Goal: Information Seeking & Learning: Learn about a topic

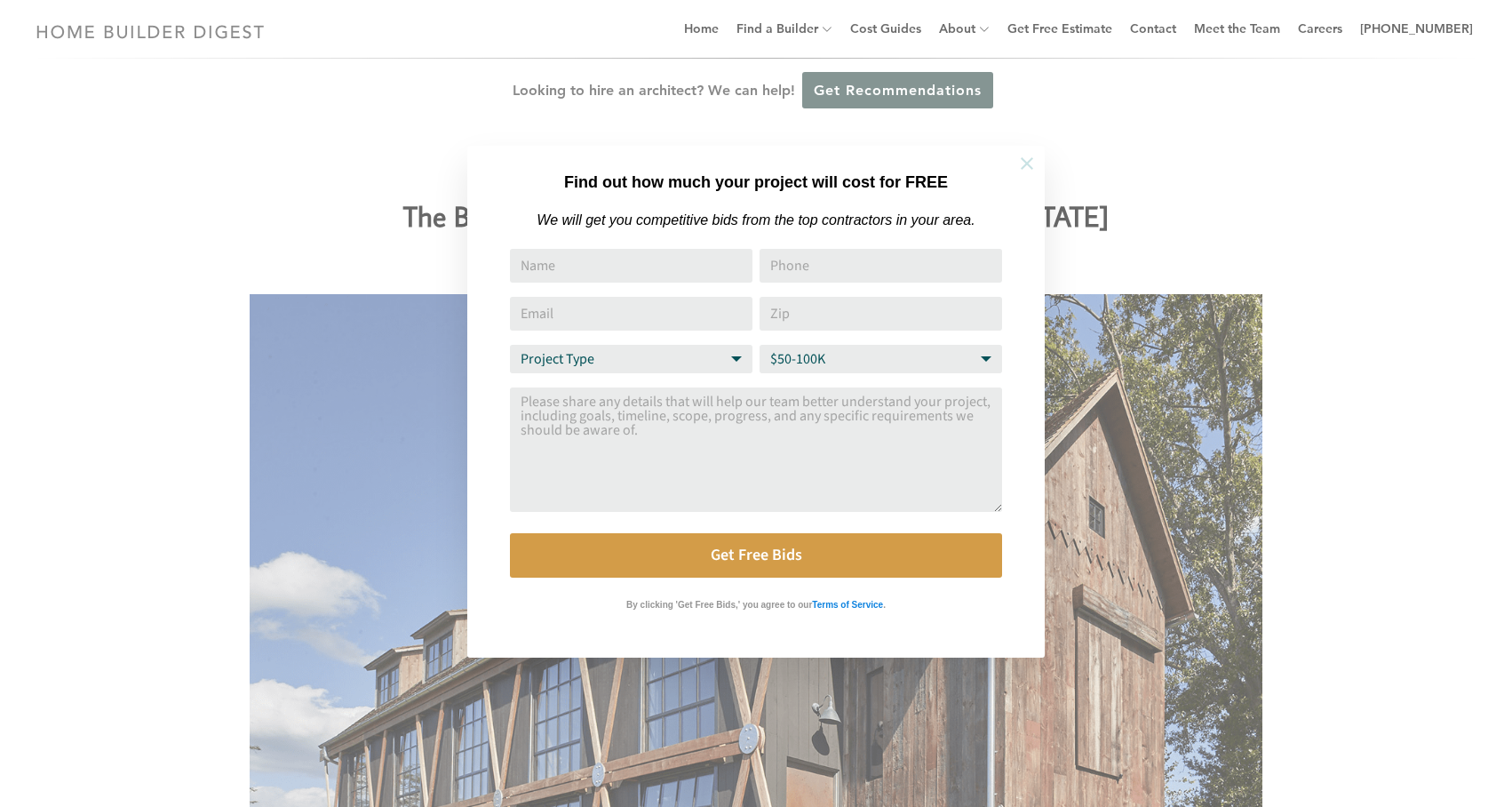
click at [1029, 165] on icon at bounding box center [1027, 163] width 19 height 19
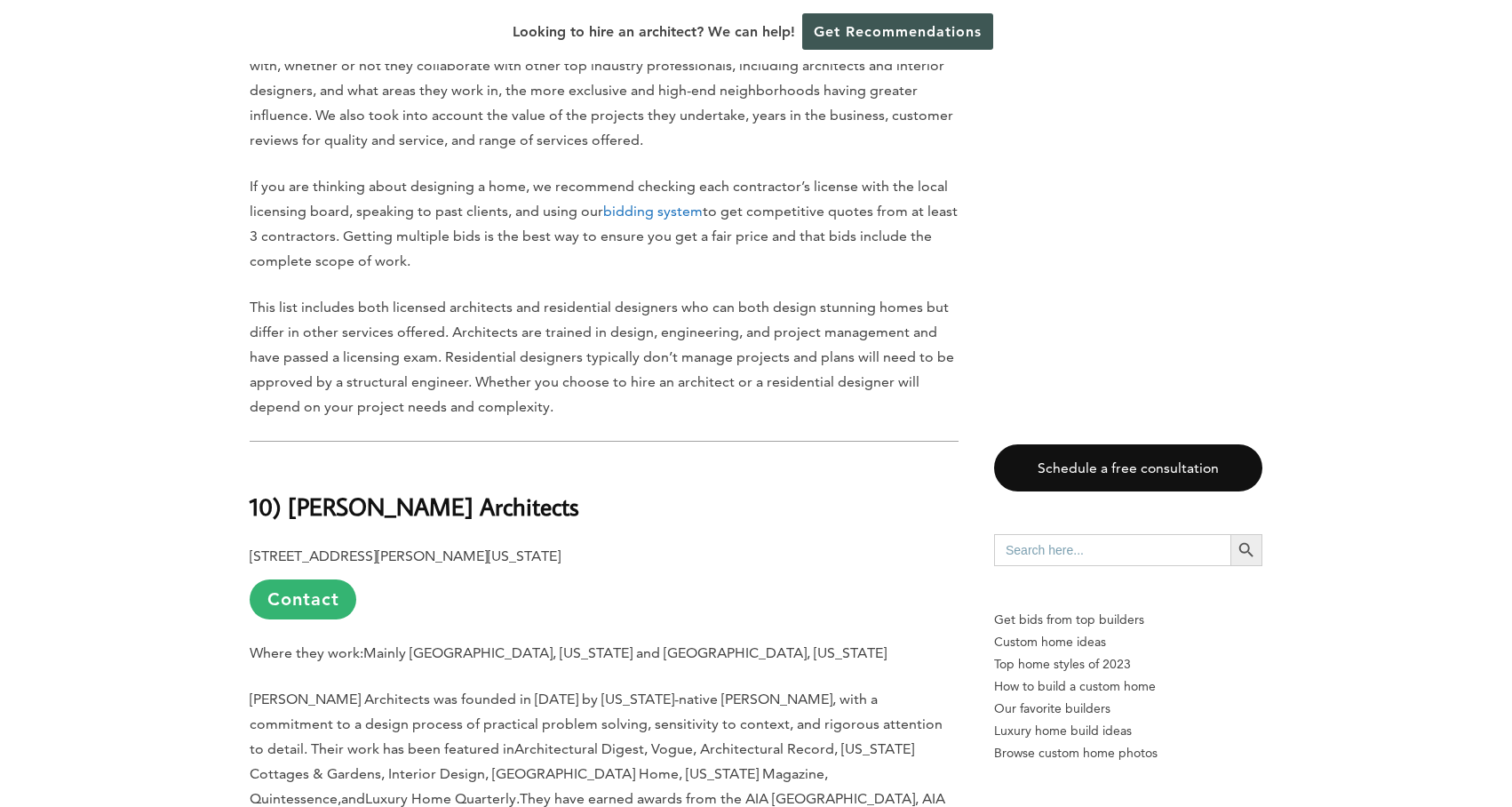
scroll to position [1541, 0]
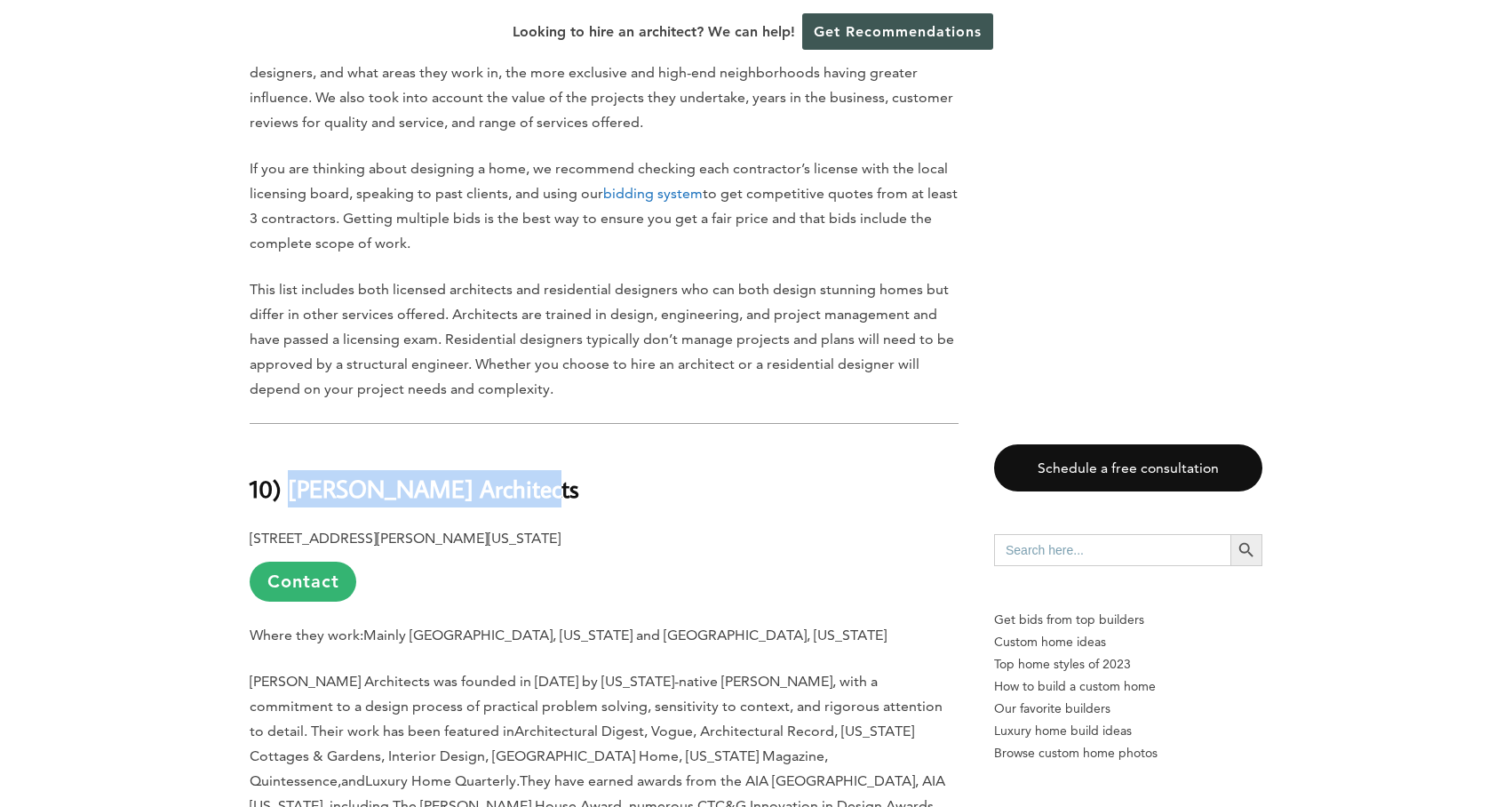
drag, startPoint x: 550, startPoint y: 480, endPoint x: 283, endPoint y: 467, distance: 267.3
click at [284, 467] on h2 "10) [PERSON_NAME] Architects" at bounding box center [604, 475] width 709 height 62
copy b "[PERSON_NAME] Architects"
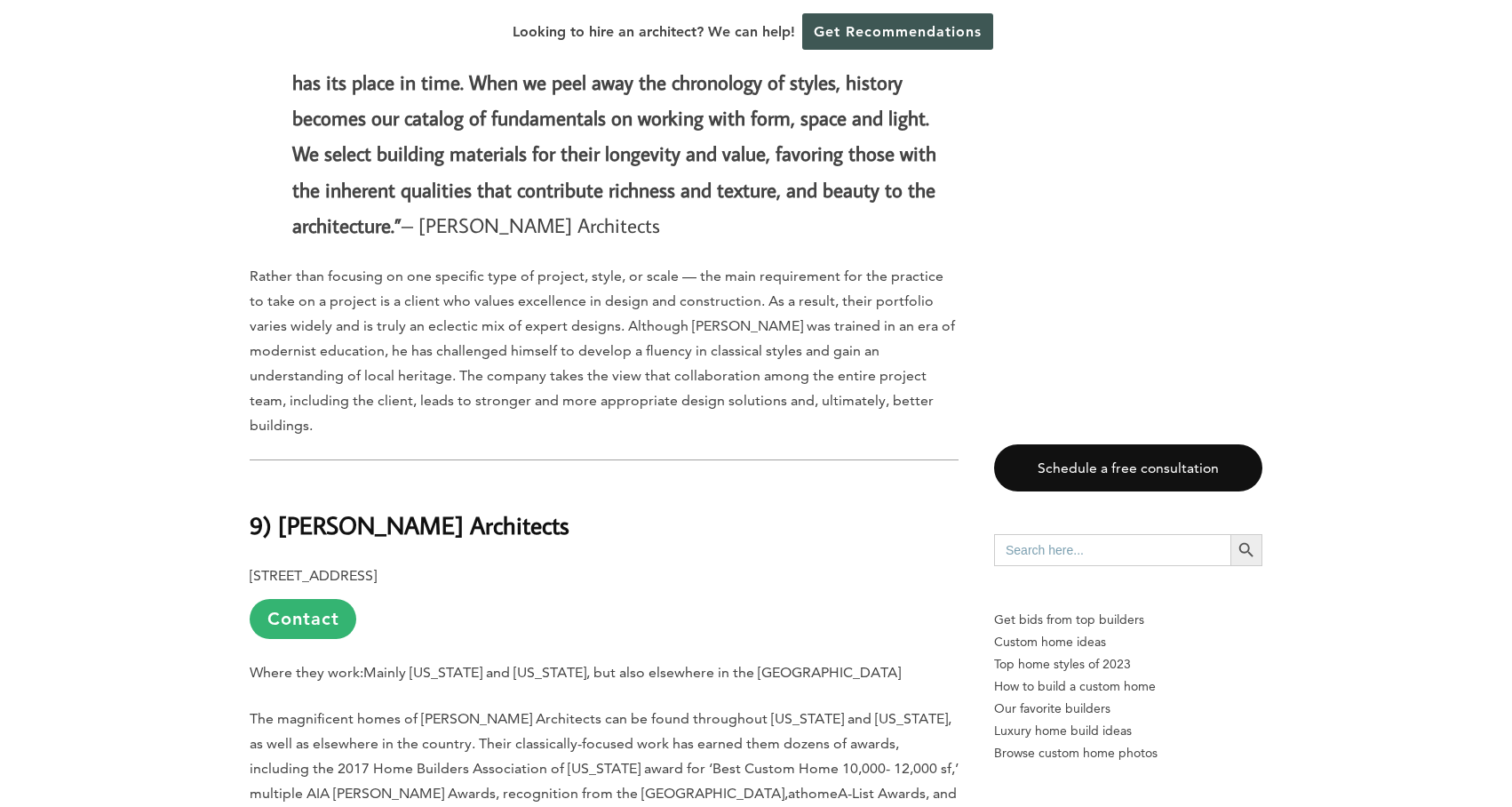
scroll to position [2458, 0]
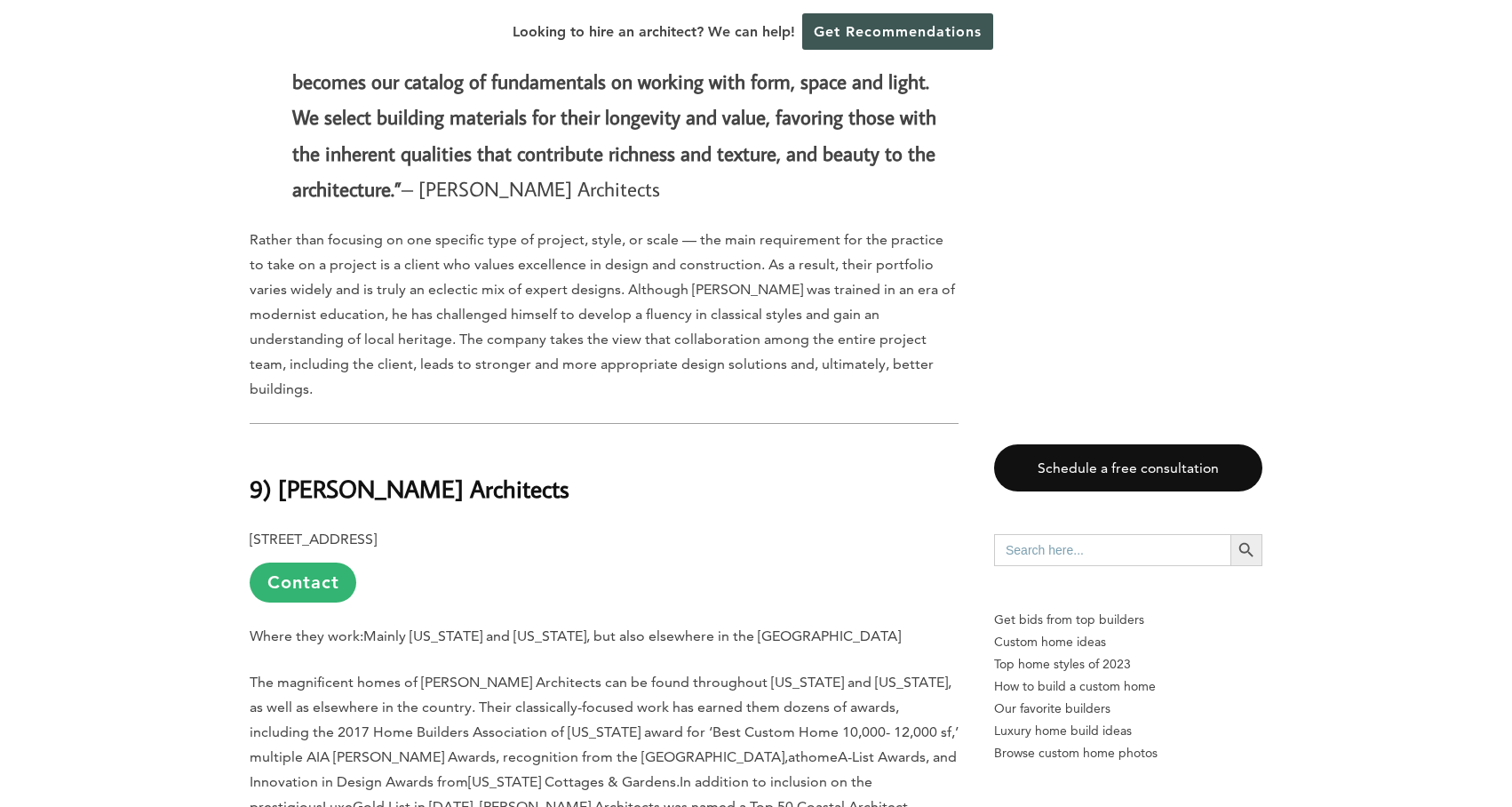
drag, startPoint x: 615, startPoint y: 444, endPoint x: 279, endPoint y: 441, distance: 336.0
click at [279, 445] on h2 "9) [PERSON_NAME] Architects" at bounding box center [604, 475] width 709 height 62
copy b "[PERSON_NAME] Architects"
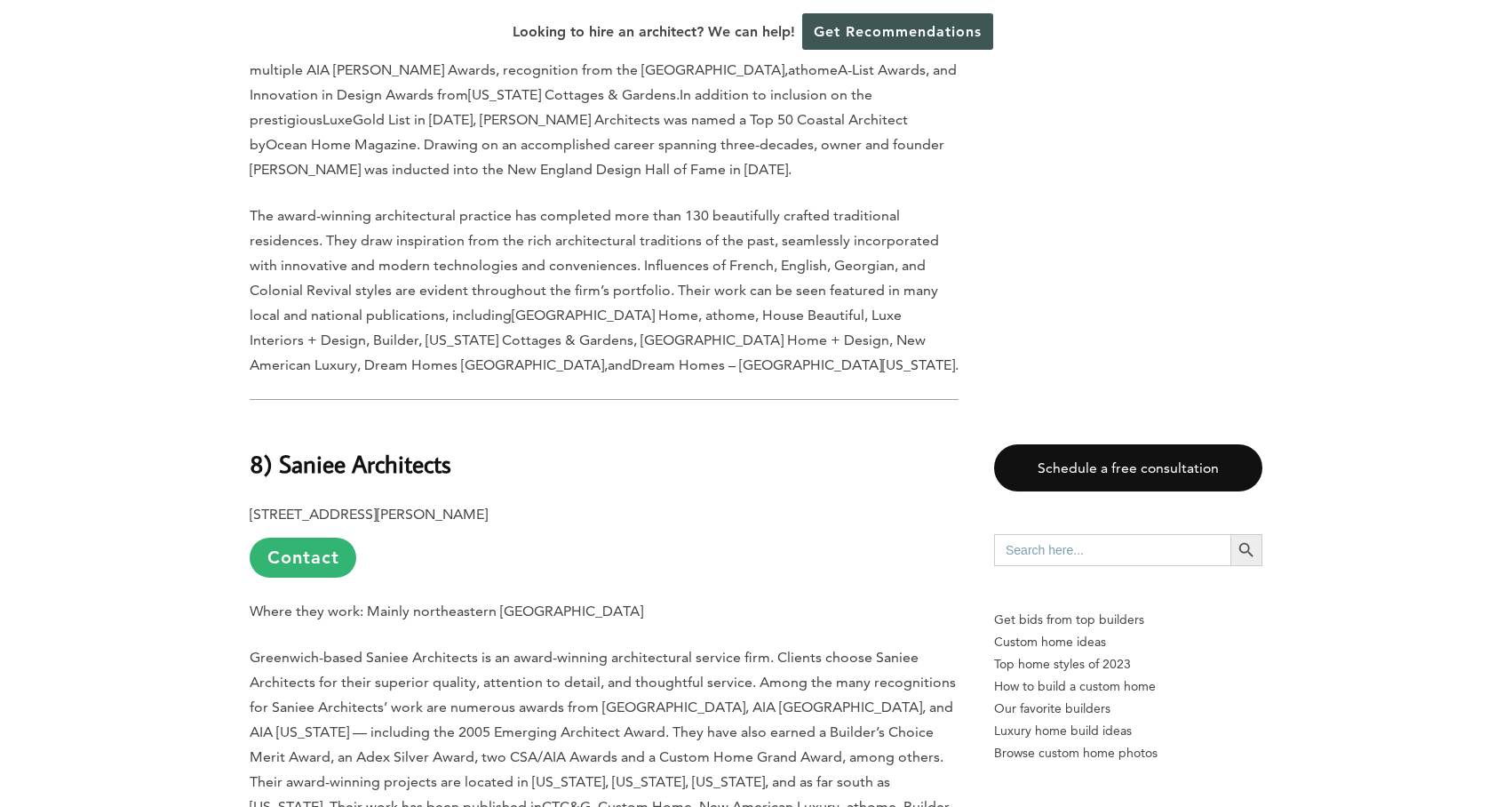
scroll to position [3187, 0]
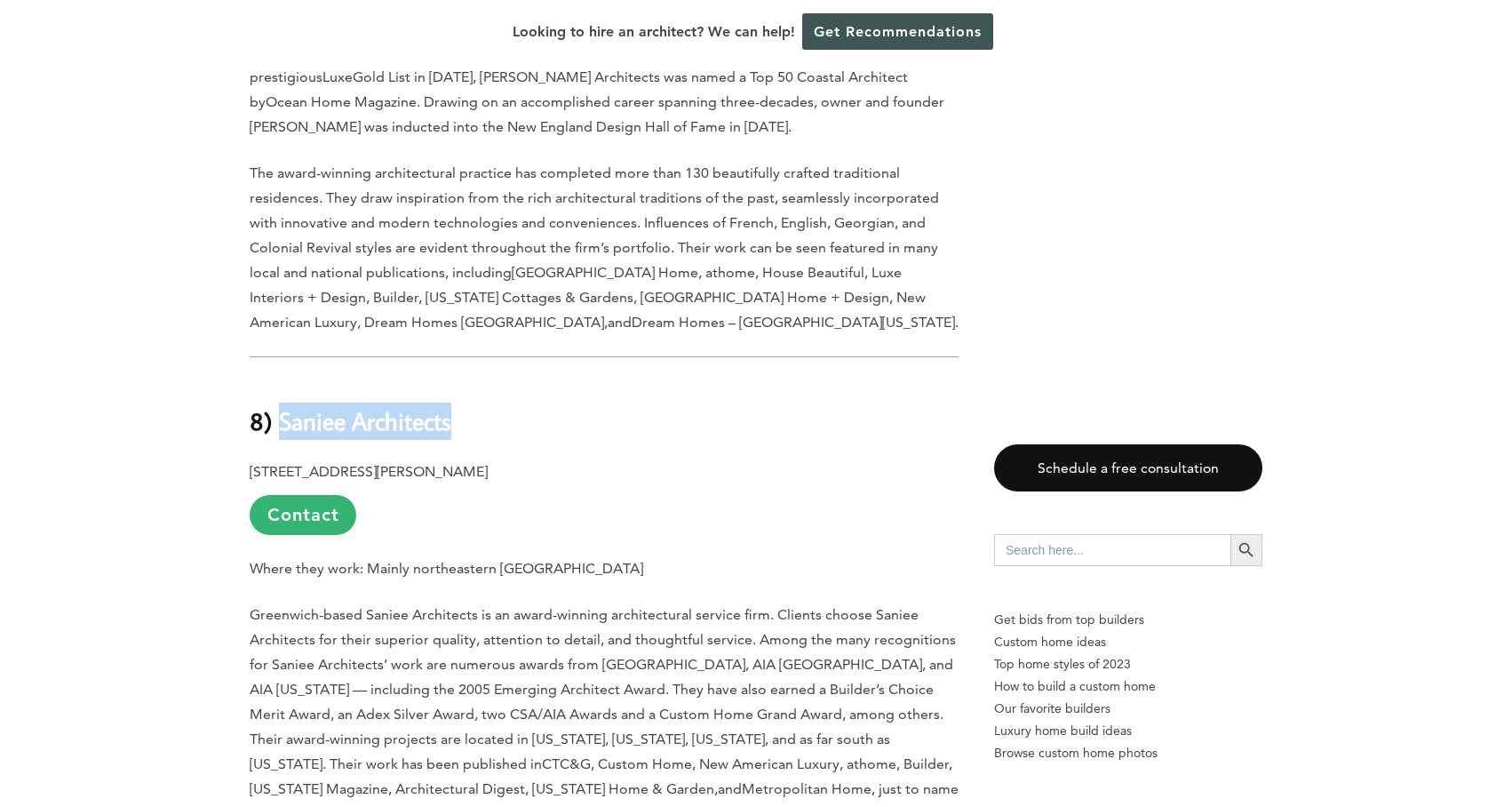
drag, startPoint x: 489, startPoint y: 390, endPoint x: 284, endPoint y: 368, distance: 206.2
click at [284, 379] on h2 "8) Saniee Architects" at bounding box center [604, 409] width 709 height 62
copy b "Saniee Architects"
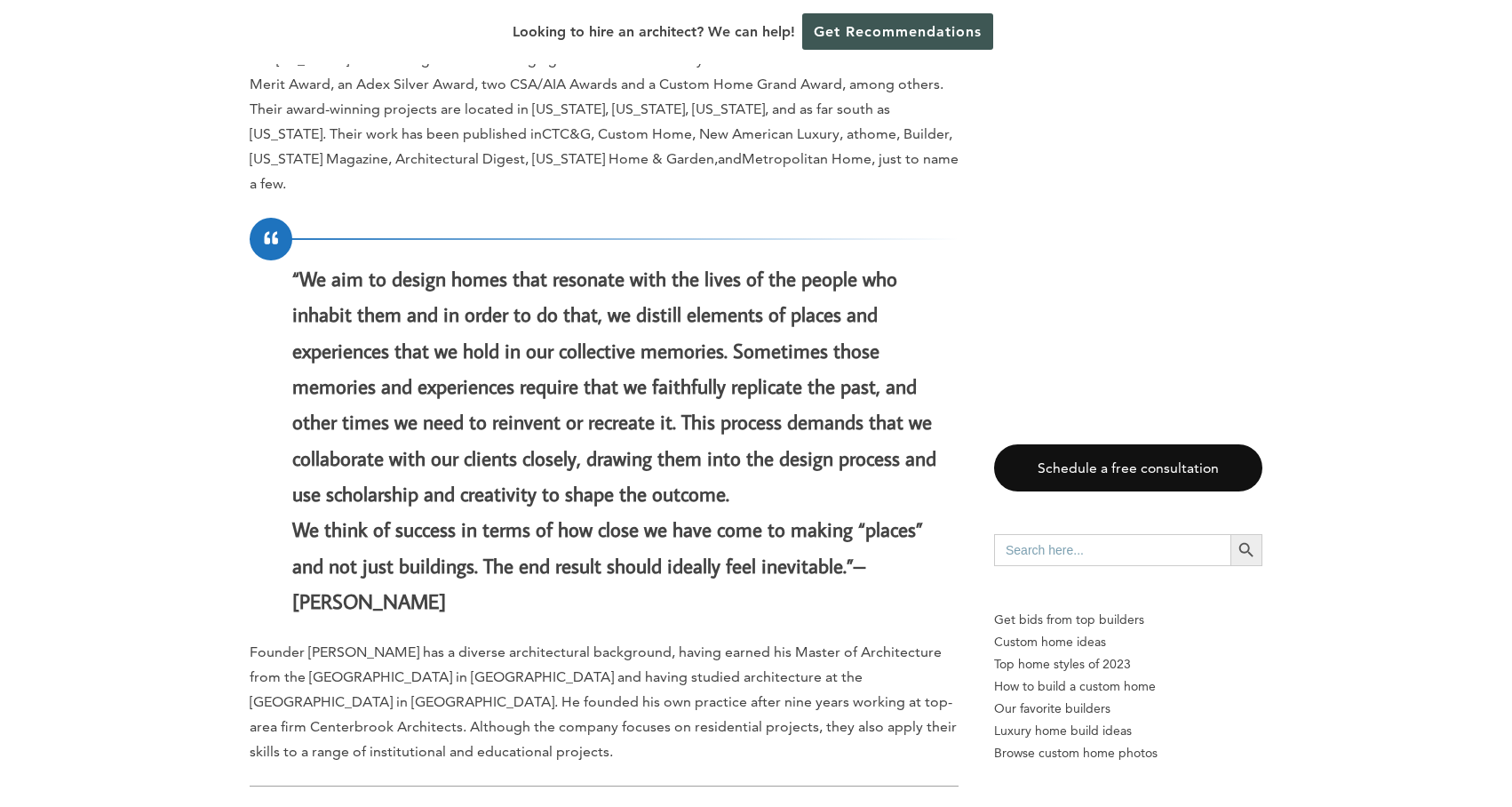
scroll to position [4222, 0]
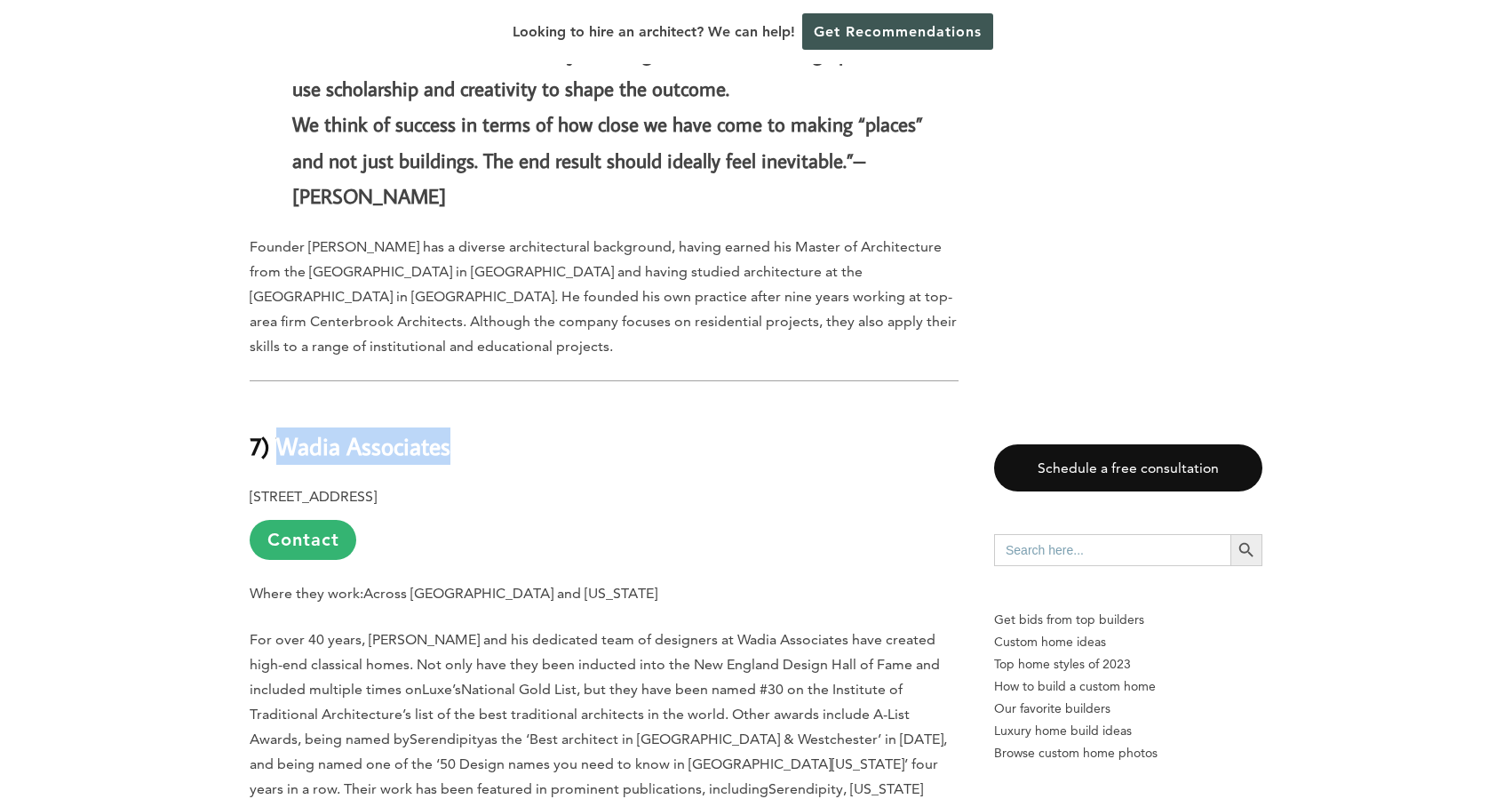
drag, startPoint x: 496, startPoint y: 383, endPoint x: 281, endPoint y: 376, distance: 215.1
click at [281, 403] on h2 "7) Wadia Associates" at bounding box center [604, 433] width 709 height 62
copy b "Wadia Associates"
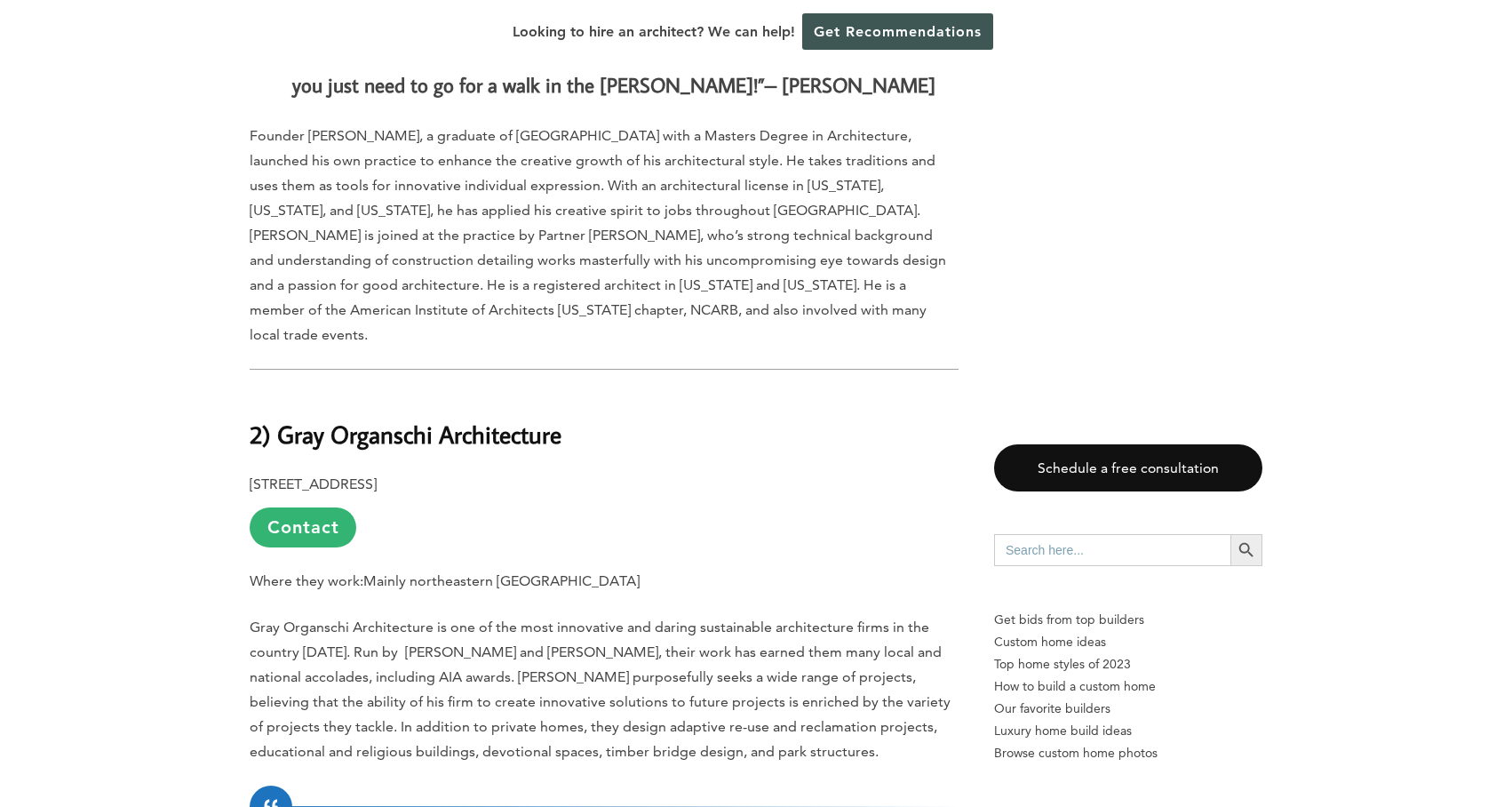
scroll to position [9421, 0]
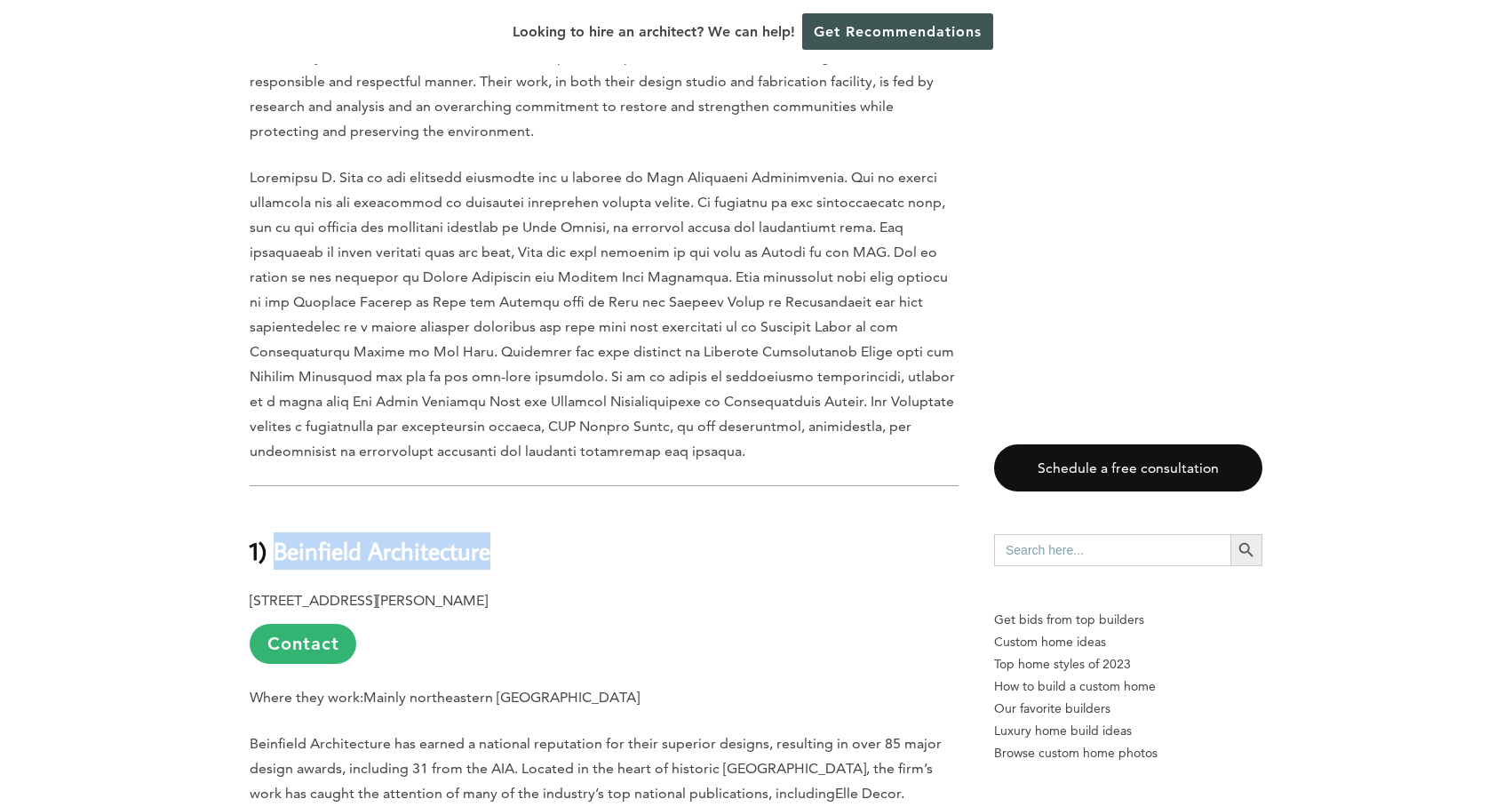
drag, startPoint x: 492, startPoint y: 356, endPoint x: 271, endPoint y: 352, distance: 221.0
click at [271, 507] on h2 "1) Beinfield Architecture" at bounding box center [604, 538] width 709 height 62
copy b "Beinfield Architecture"
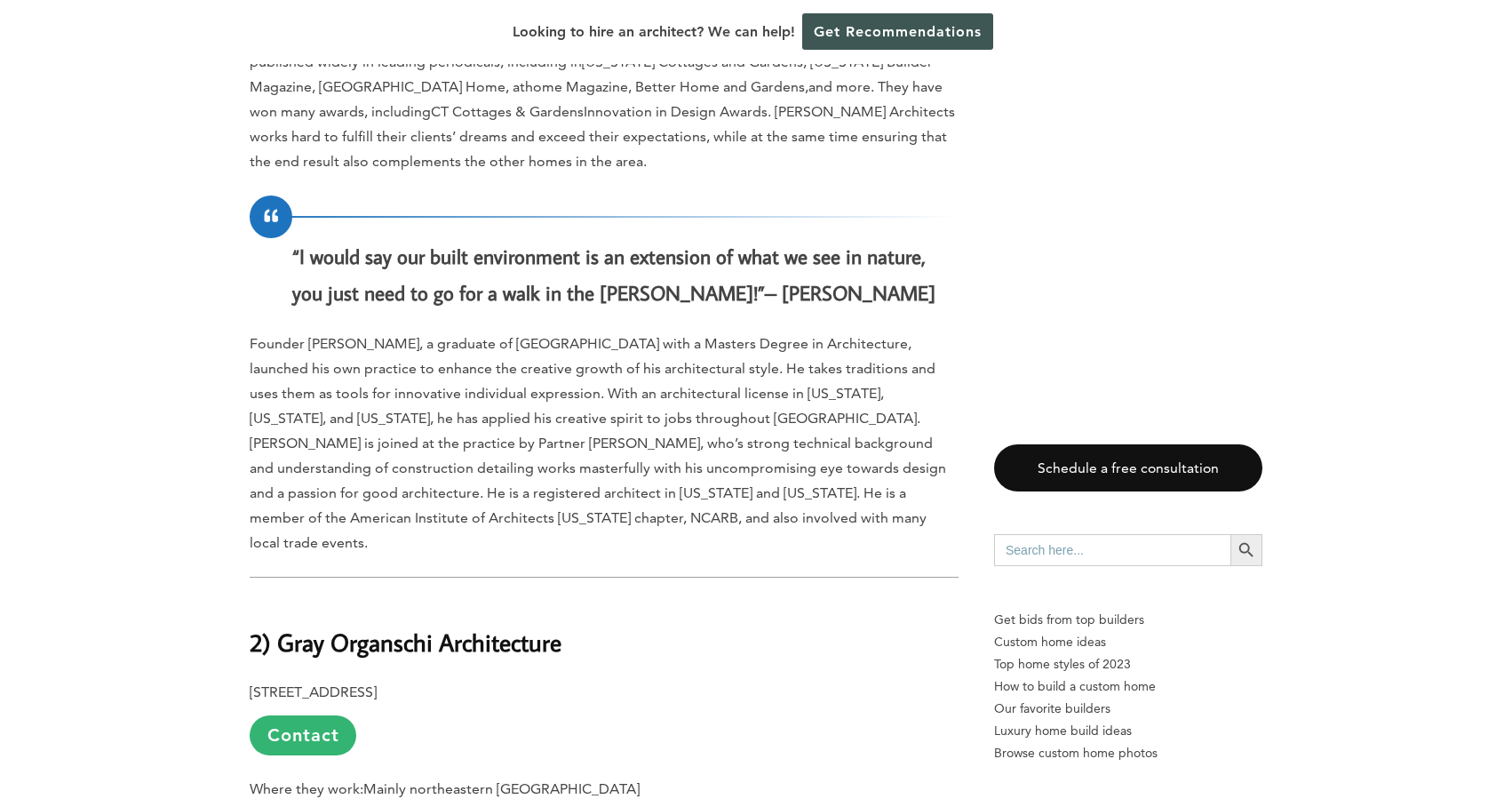
scroll to position [8274, 0]
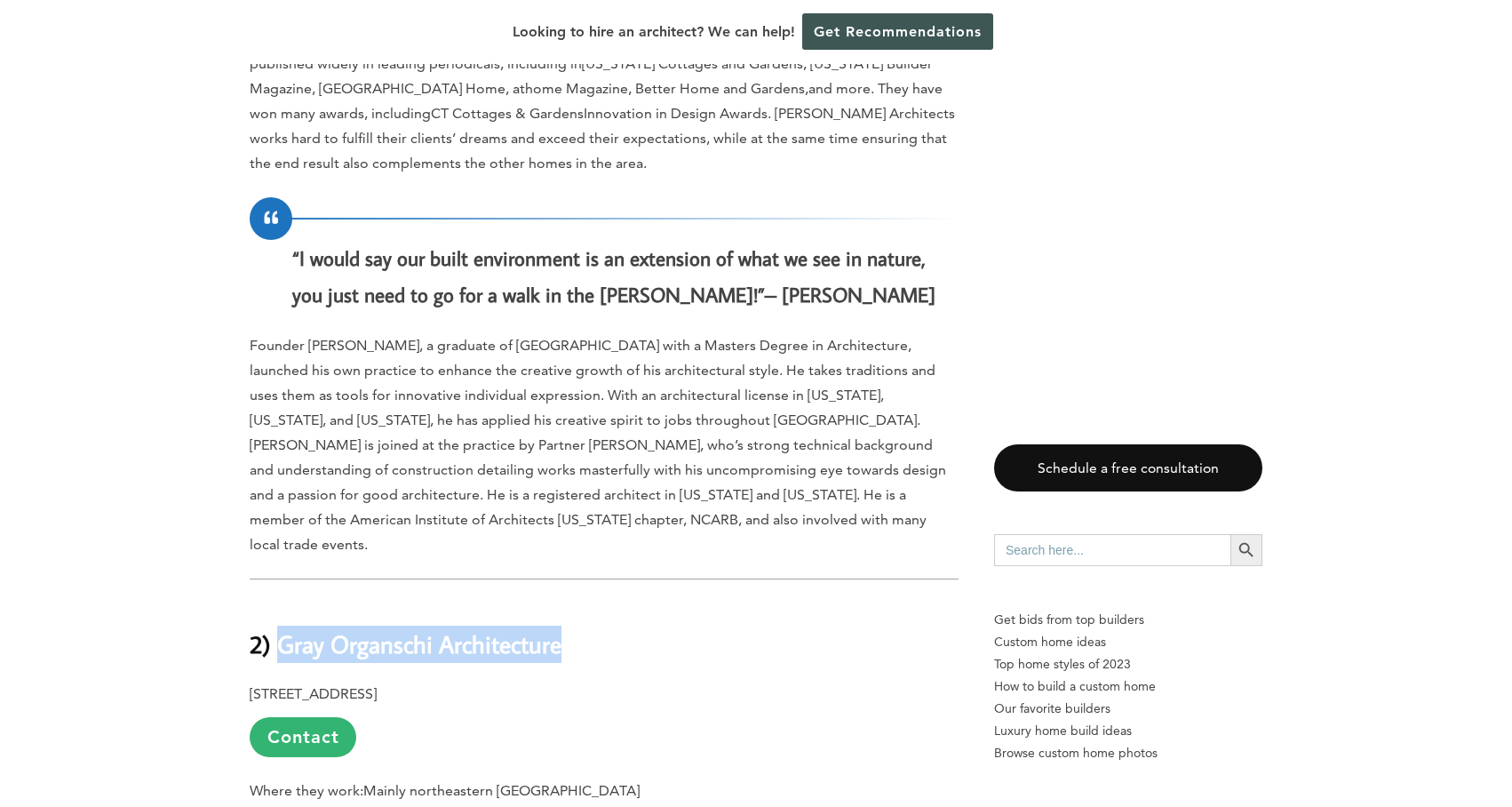
drag, startPoint x: 606, startPoint y: 461, endPoint x: 282, endPoint y: 441, distance: 324.6
click at [282, 600] on h2 "2) Gray Organschi Architecture" at bounding box center [604, 631] width 709 height 62
copy b "Gray Organschi Architecture"
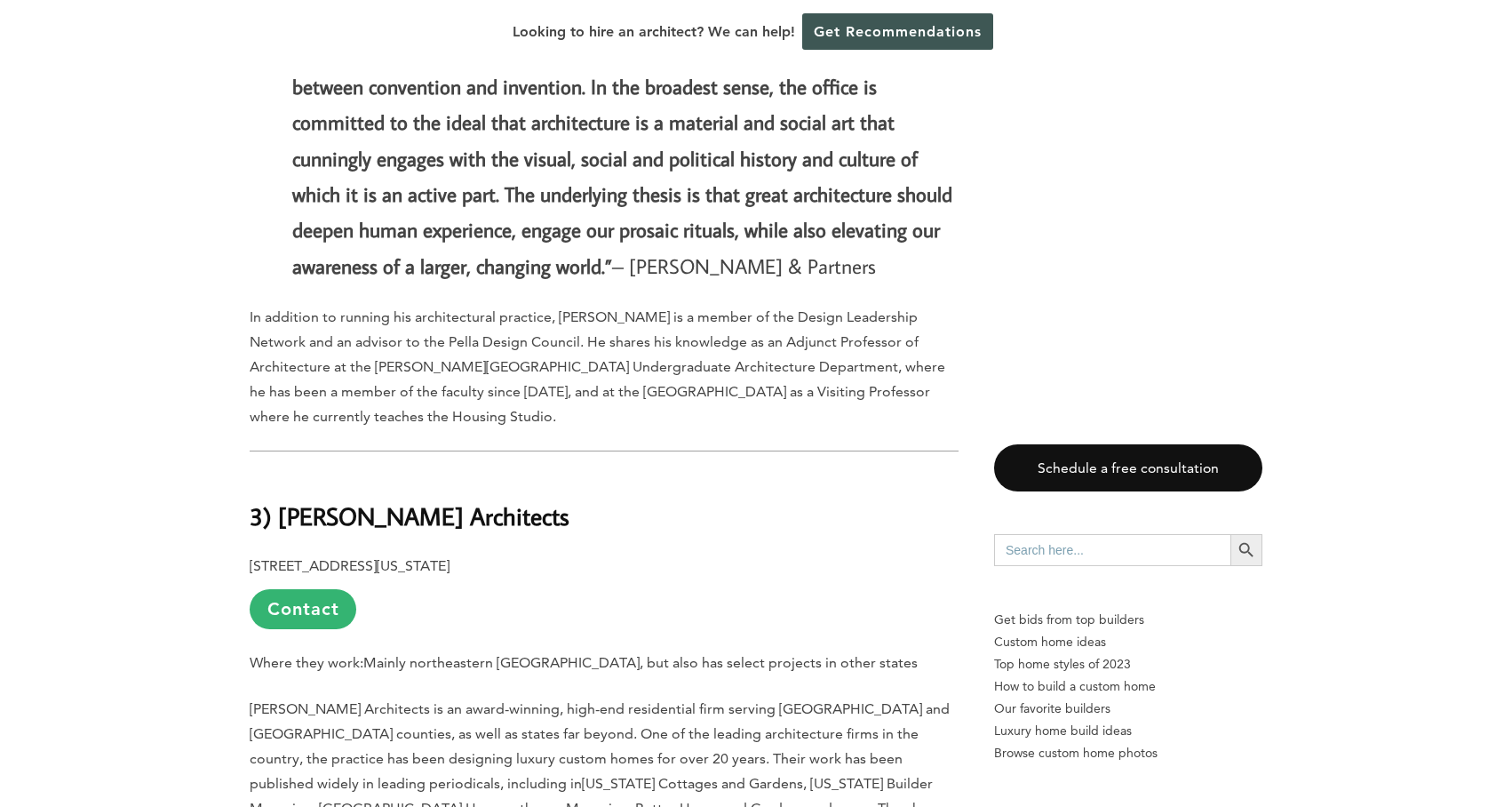
scroll to position [7556, 0]
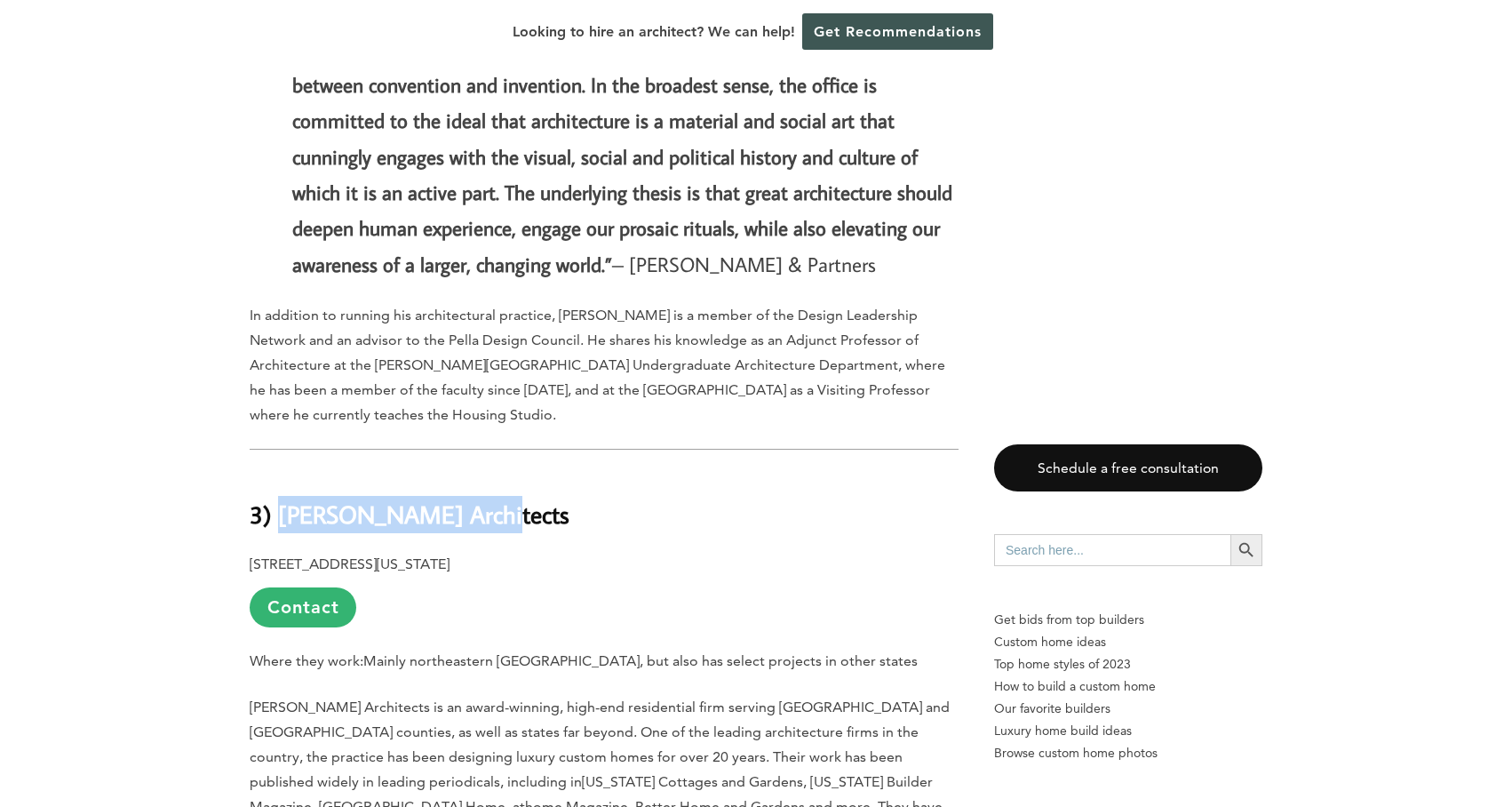
drag, startPoint x: 456, startPoint y: 339, endPoint x: 285, endPoint y: 326, distance: 171.5
click at [285, 471] on h2 "3) [PERSON_NAME] Architects" at bounding box center [604, 501] width 709 height 62
copy b "[PERSON_NAME] Architects"
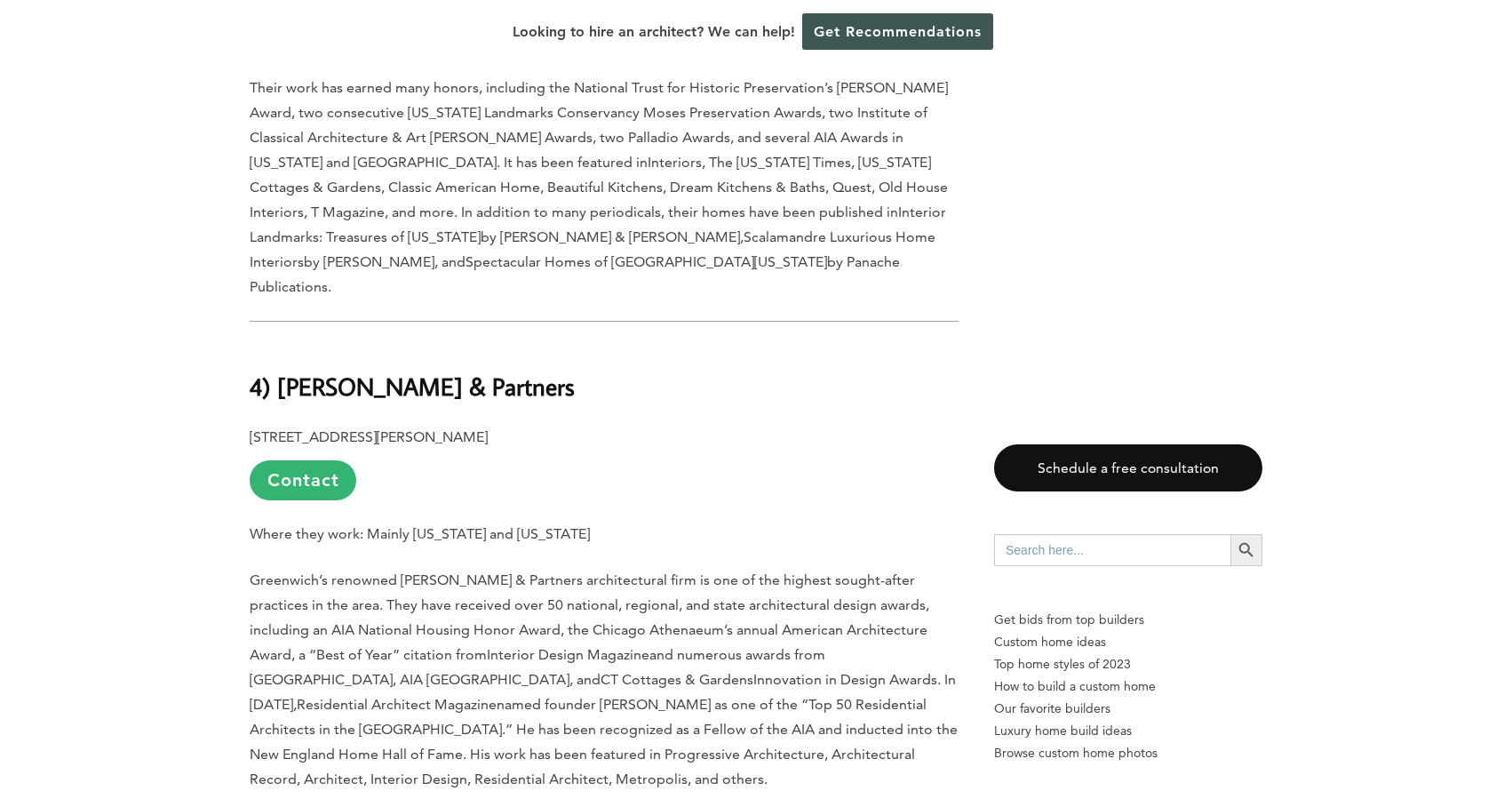
scroll to position [6725, 0]
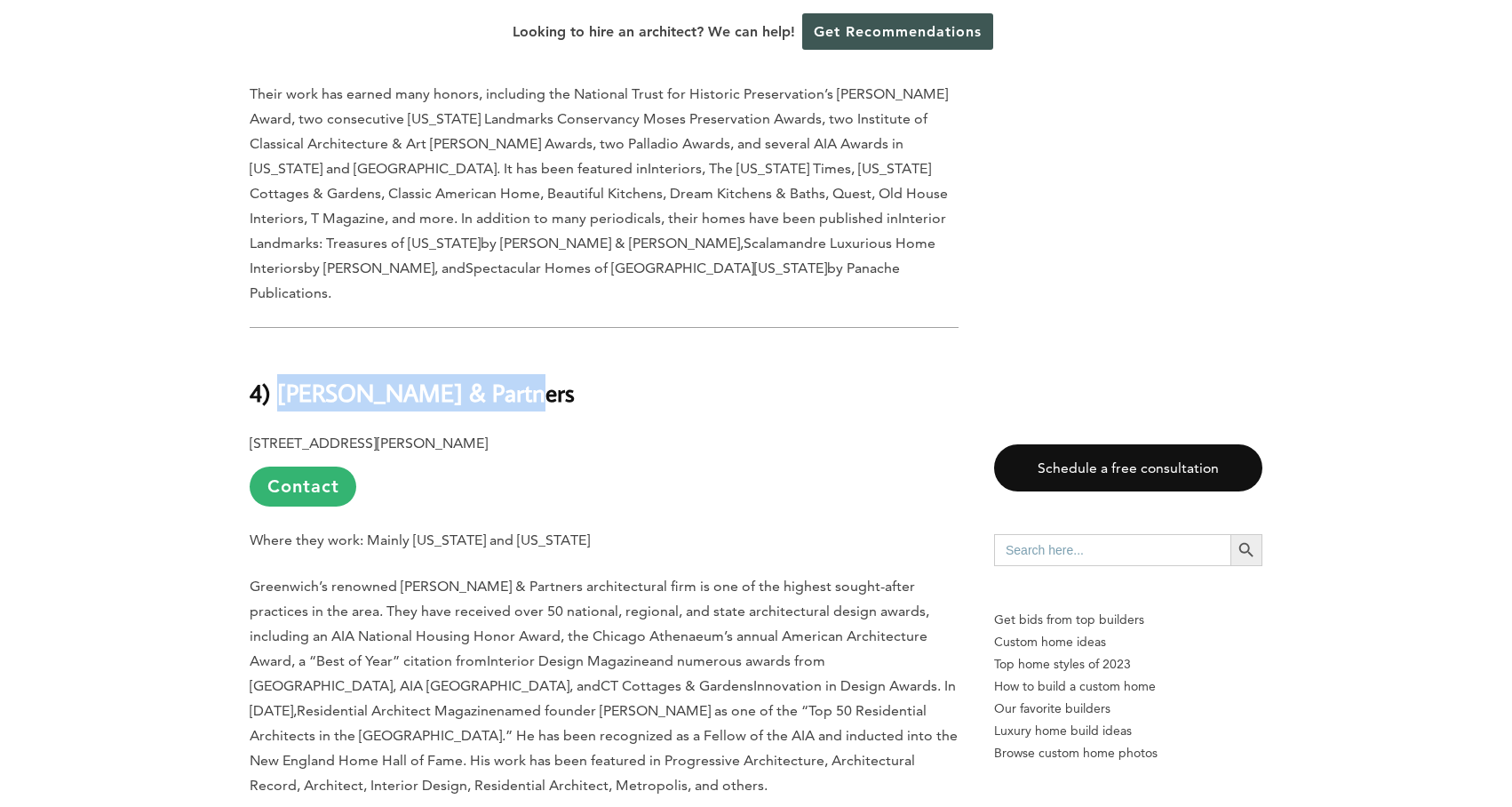
drag, startPoint x: 469, startPoint y: 246, endPoint x: 279, endPoint y: 239, distance: 190.1
click at [279, 349] on h2 "4) [PERSON_NAME] & Partners" at bounding box center [604, 380] width 709 height 62
copy b "[PERSON_NAME] & Partners"
